Goal: Check status: Check status

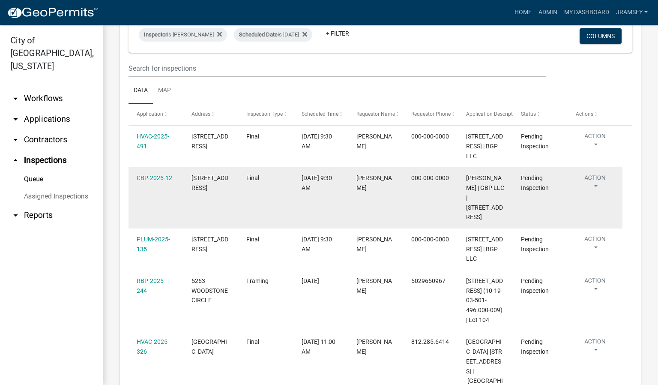
scroll to position [75, 0]
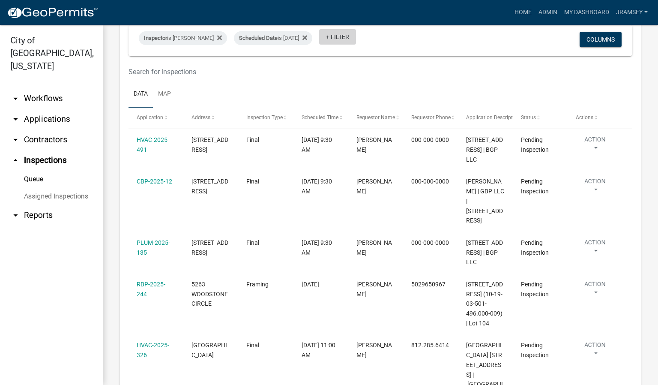
click at [356, 35] on link "+ Filter" at bounding box center [337, 36] width 37 height 15
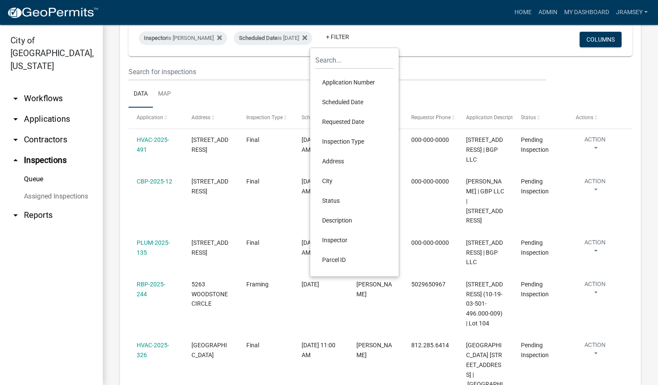
click at [335, 202] on li "Status" at bounding box center [354, 201] width 78 height 20
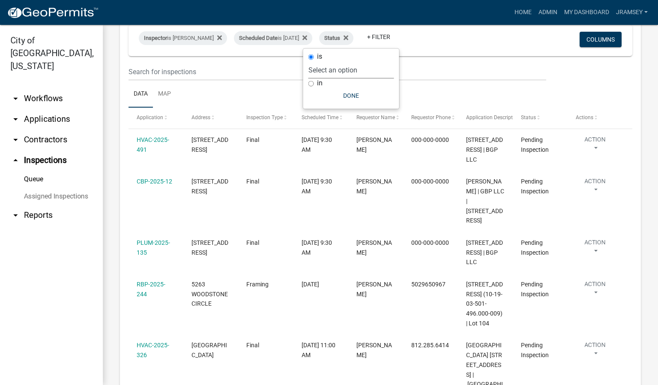
click at [333, 75] on select "Select an option Pending Schedule Pending Inspection Approved Denied Deleted Vo…" at bounding box center [352, 70] width 86 height 18
select select "1"
click at [336, 61] on select "Select an option Pending Schedule Pending Inspection Approved Denied Deleted Vo…" at bounding box center [352, 70] width 86 height 18
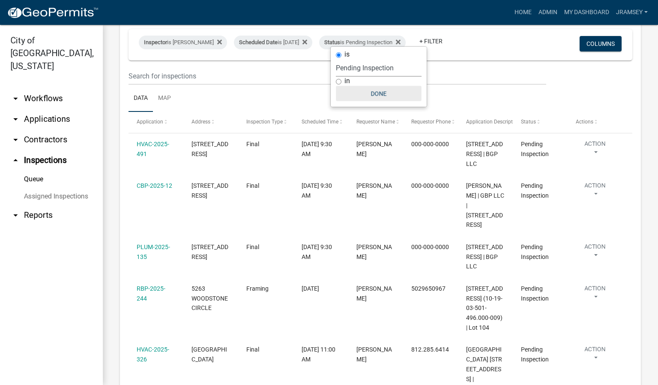
click at [375, 90] on button "Done" at bounding box center [379, 93] width 86 height 15
